Goal: Navigation & Orientation: Find specific page/section

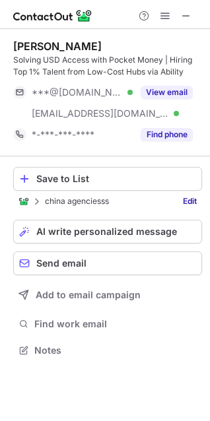
scroll to position [341, 210]
